Goal: Book appointment/travel/reservation

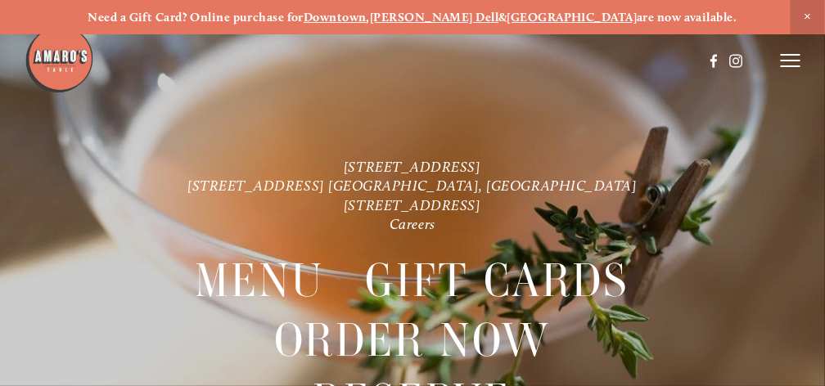
click at [805, 17] on span "Close Announcement" at bounding box center [808, 17] width 34 height 34
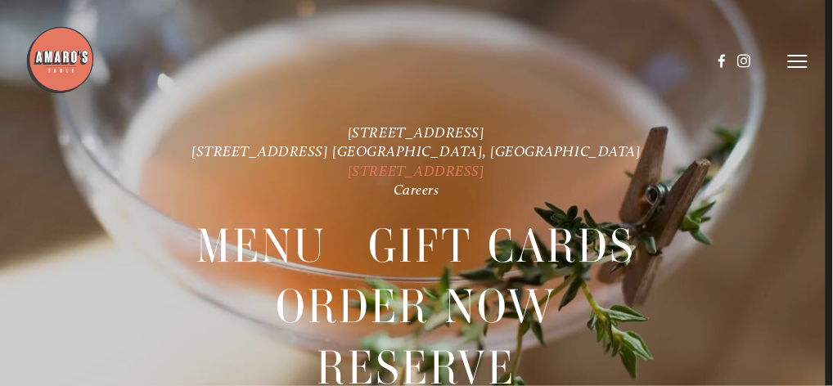
click at [485, 174] on link "[STREET_ADDRESS]" at bounding box center [417, 170] width 138 height 17
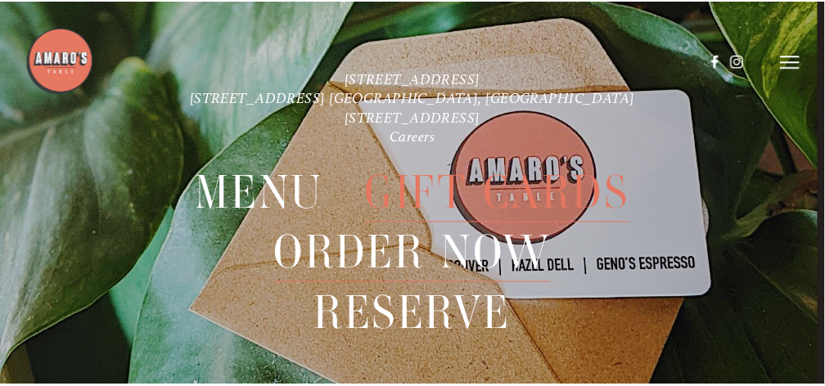
scroll to position [62, 0]
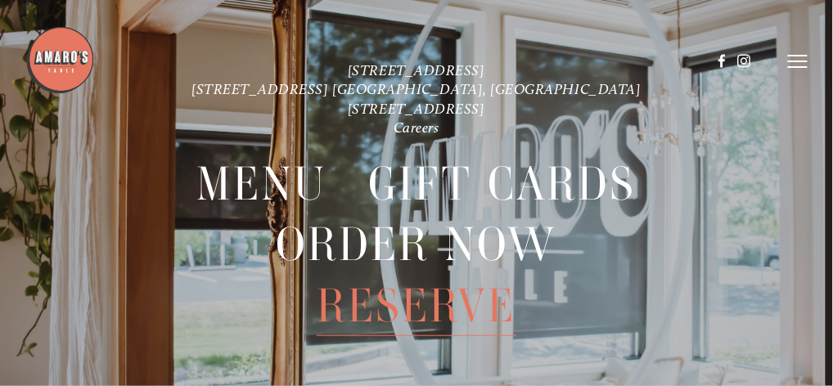
click at [381, 298] on span "Reserve" at bounding box center [416, 306] width 199 height 61
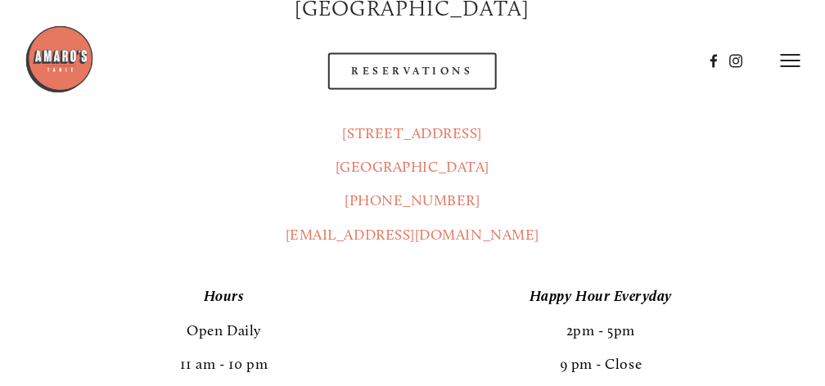
scroll to position [709, 0]
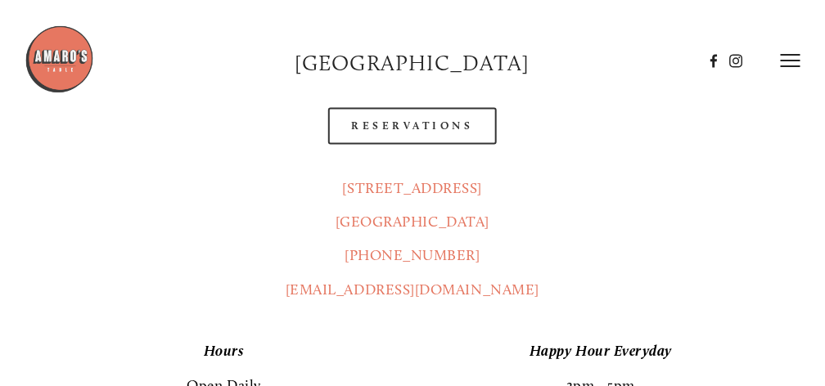
click at [456, 94] on div at bounding box center [364, 61] width 679 height 72
click at [418, 97] on div at bounding box center [364, 61] width 679 height 72
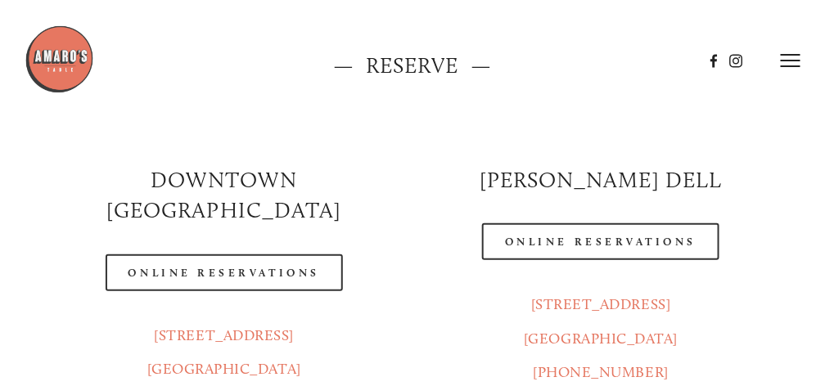
scroll to position [0, 0]
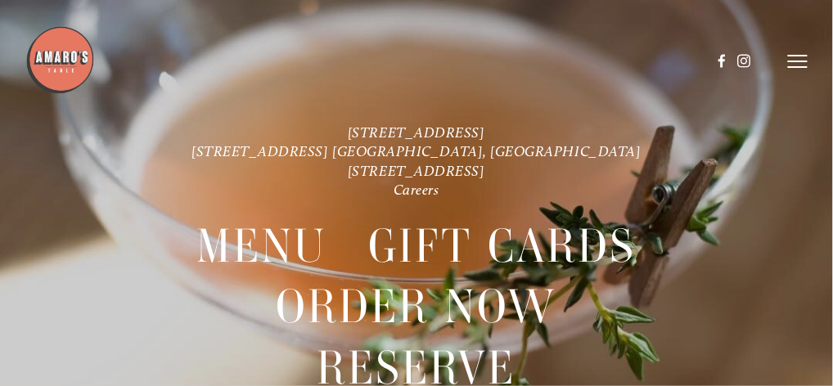
click at [800, 57] on icon at bounding box center [798, 61] width 20 height 15
click at [471, 60] on span "Menu" at bounding box center [478, 61] width 30 height 14
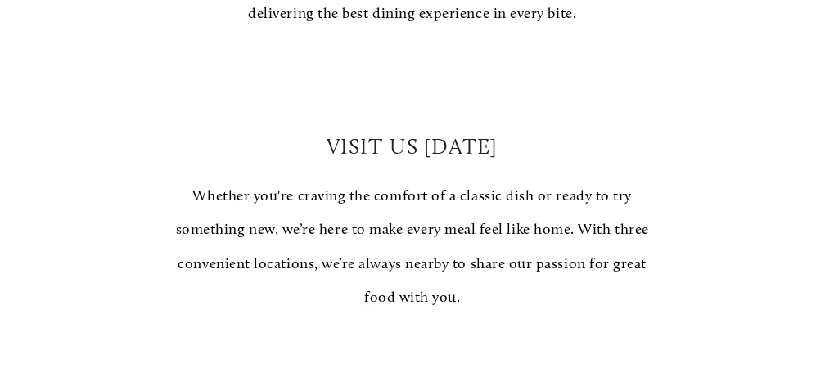
scroll to position [1364, 0]
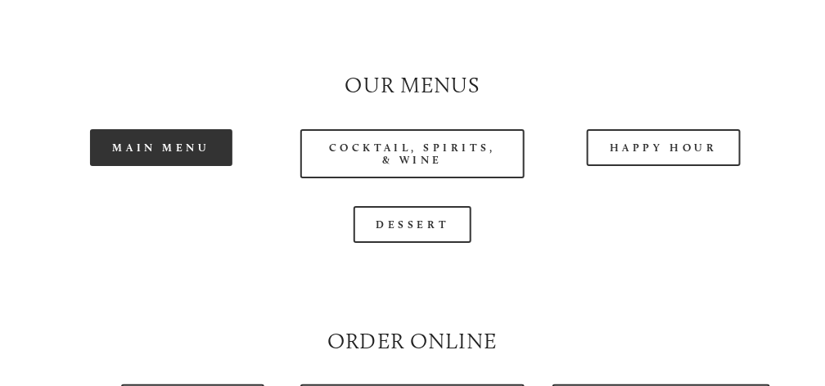
click at [180, 147] on link "Main Menu" at bounding box center [161, 147] width 143 height 37
